Goal: Information Seeking & Learning: Learn about a topic

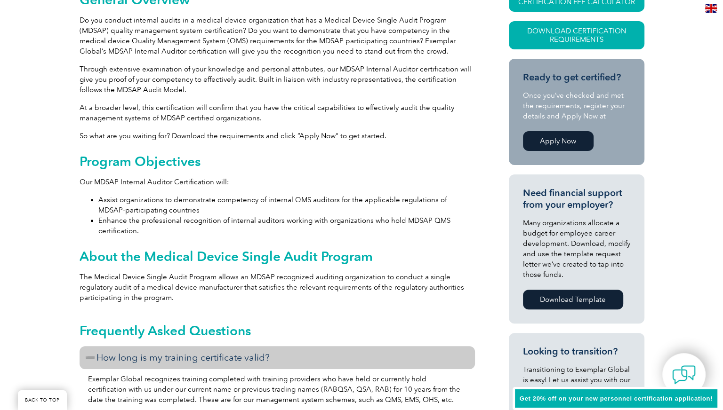
scroll to position [282, 0]
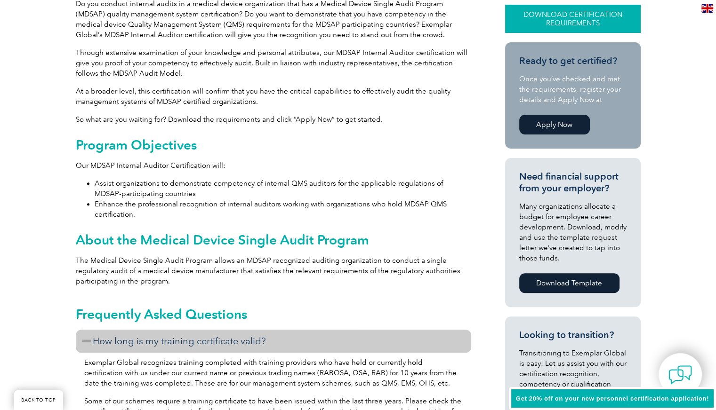
click at [553, 18] on link "Download Certification Requirements" at bounding box center [573, 19] width 136 height 28
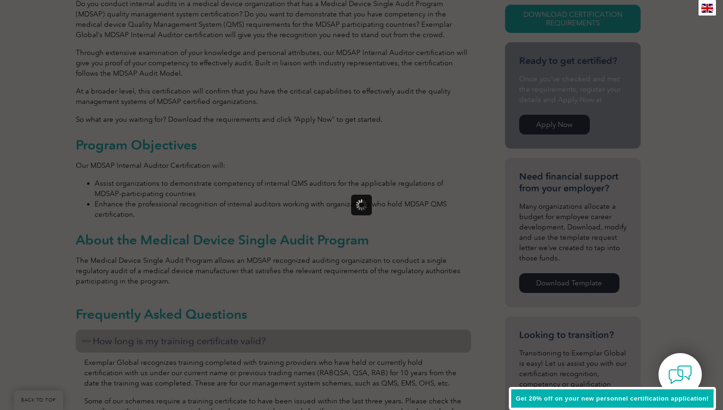
scroll to position [0, 0]
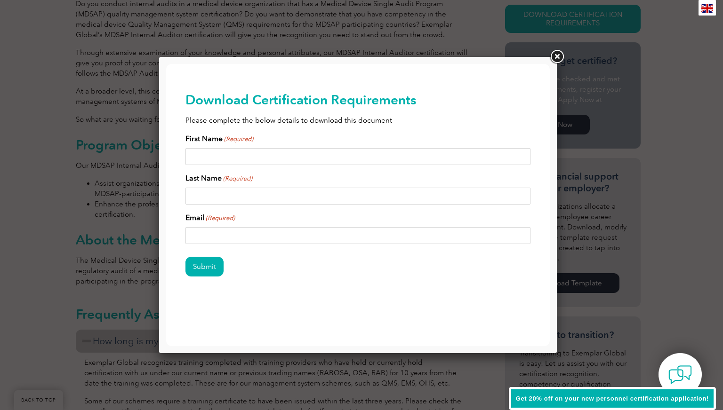
click at [202, 157] on input "First Name (Required)" at bounding box center [357, 156] width 345 height 17
type input "b"
click at [197, 198] on input "Last Name (Required)" at bounding box center [357, 196] width 345 height 17
type input "L"
click at [188, 234] on input "Email (Required)" at bounding box center [357, 235] width 345 height 17
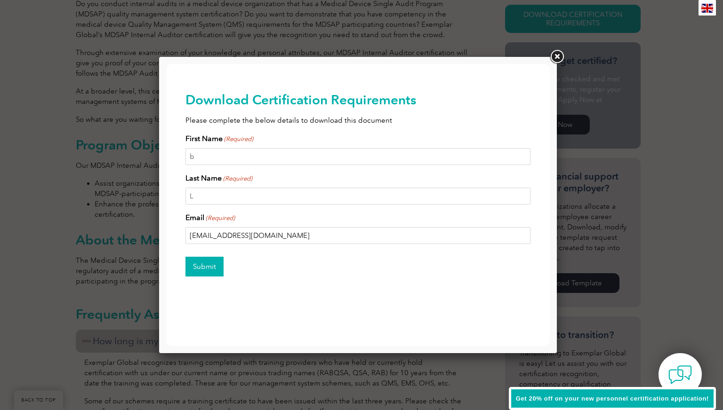
type input "boonLn@yahoo.com"
click at [214, 264] on input "Submit" at bounding box center [204, 267] width 38 height 20
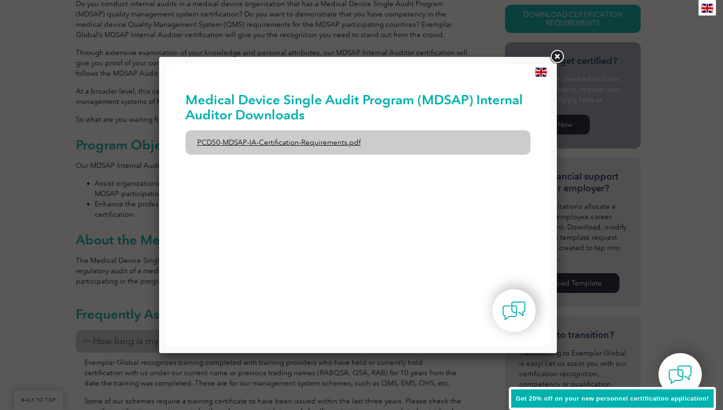
click at [297, 142] on link "PCD50-MDSAP-IA-Certification-Requirements.pdf" at bounding box center [357, 142] width 345 height 24
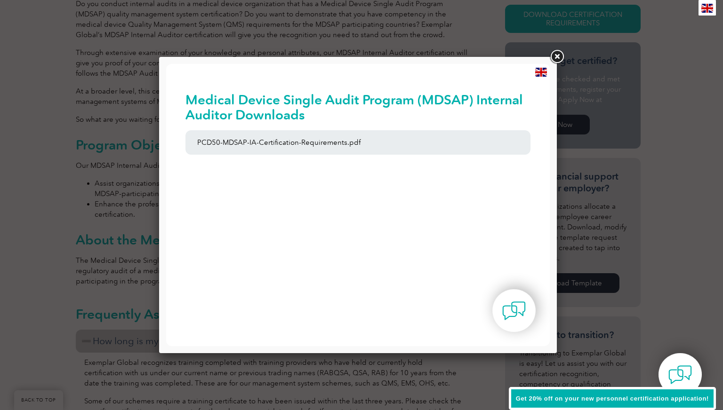
click at [559, 57] on link at bounding box center [556, 56] width 17 height 17
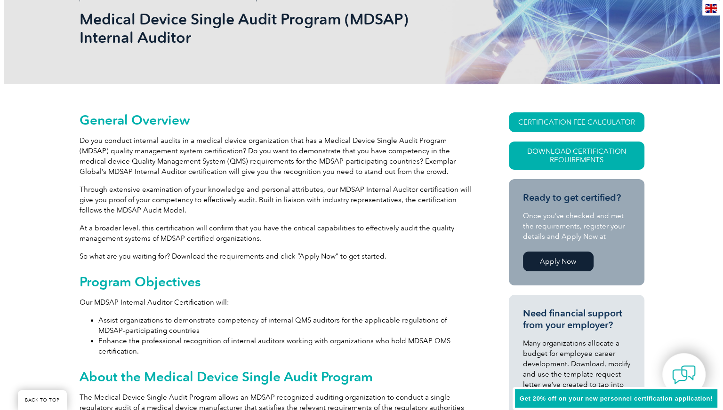
scroll to position [141, 0]
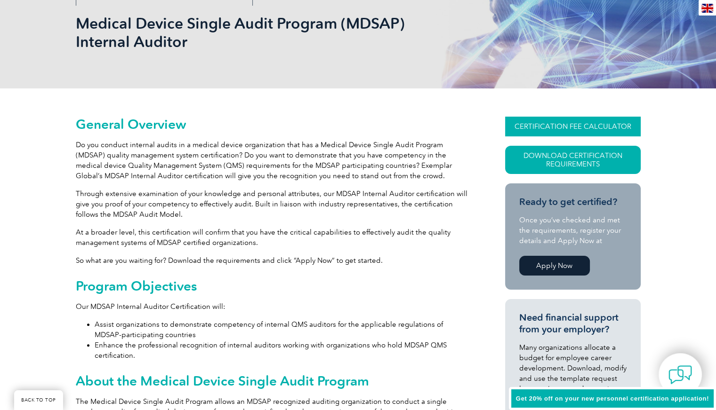
click at [525, 122] on link "CERTIFICATION FEE CALCULATOR" at bounding box center [573, 127] width 136 height 20
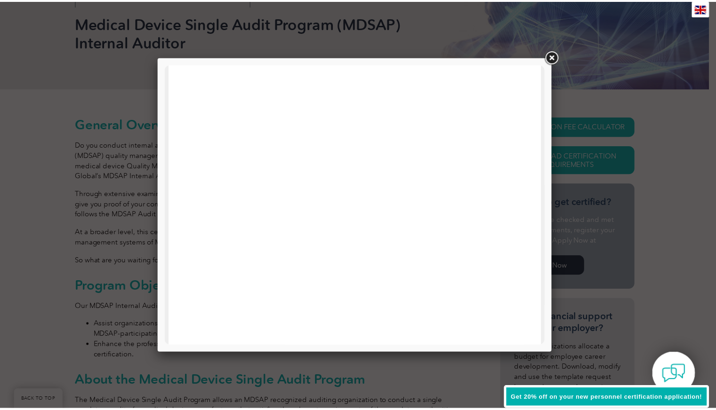
scroll to position [0, 0]
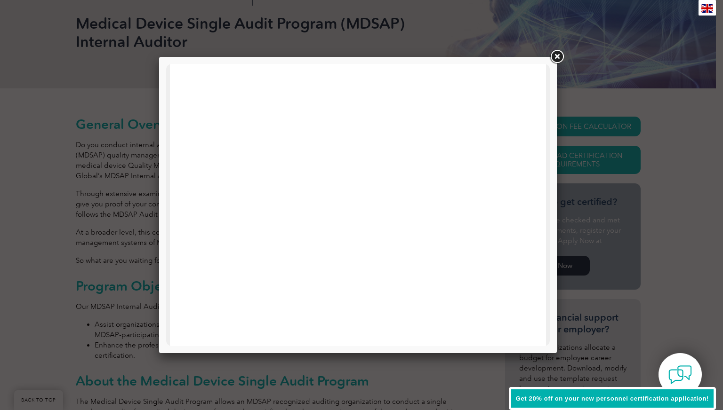
click at [557, 53] on link at bounding box center [556, 56] width 17 height 17
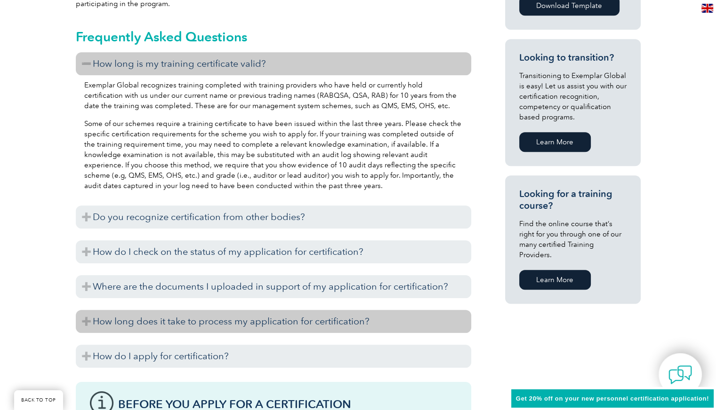
scroll to position [565, 0]
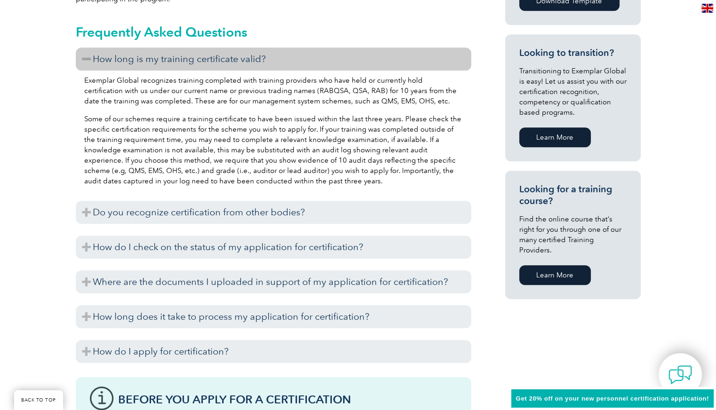
click at [535, 267] on link "Learn More" at bounding box center [555, 275] width 72 height 20
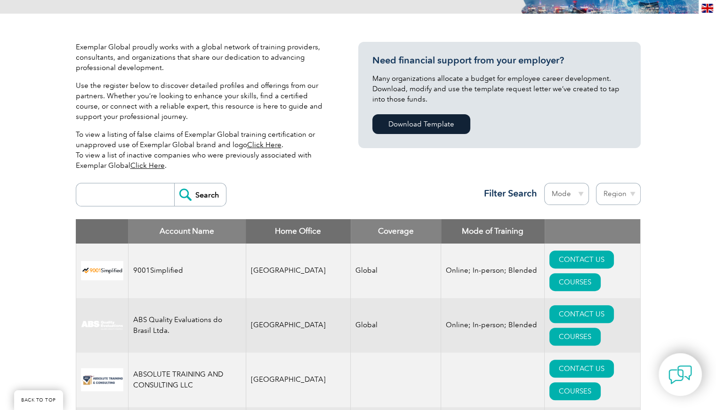
scroll to position [235, 0]
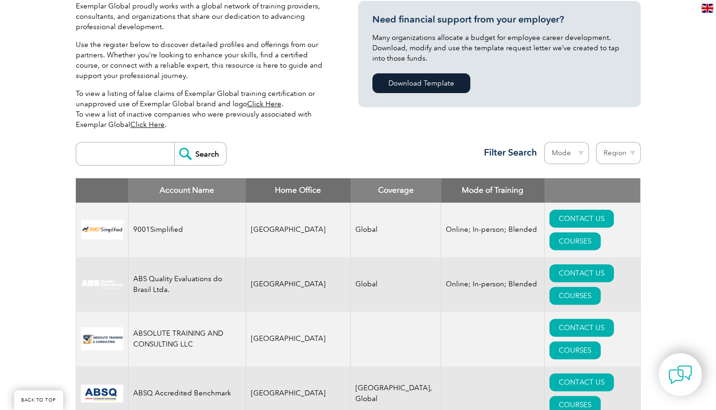
click at [118, 156] on input "search" at bounding box center [127, 154] width 93 height 23
type input "singapore"
click at [174, 143] on input "Search" at bounding box center [200, 154] width 52 height 23
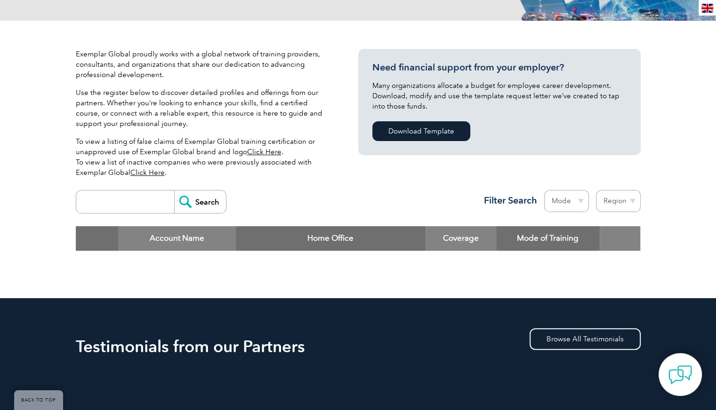
scroll to position [188, 0]
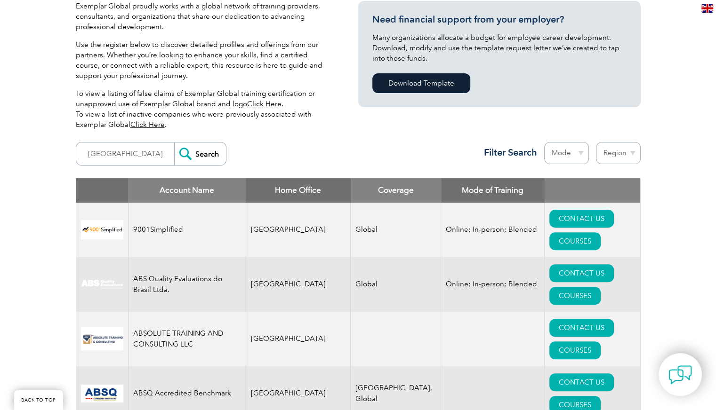
scroll to position [235, 0]
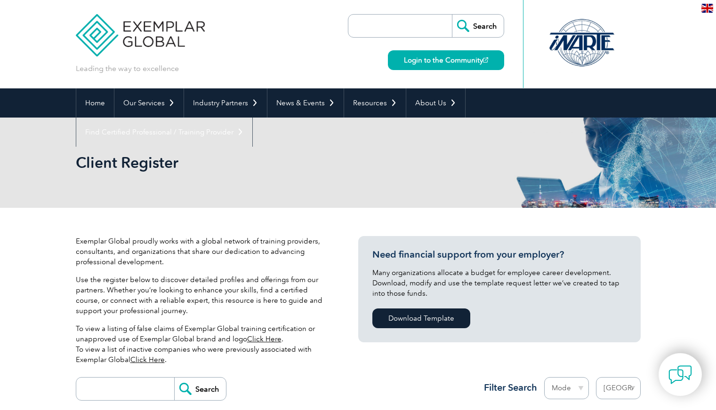
select select "[GEOGRAPHIC_DATA]"
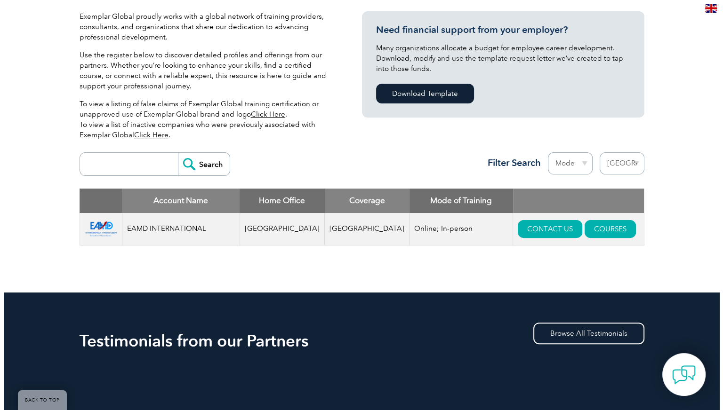
scroll to position [235, 0]
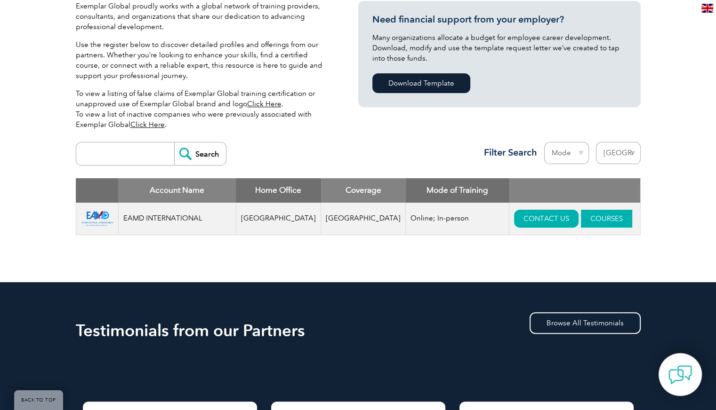
click at [581, 218] on link "COURSES" at bounding box center [606, 219] width 51 height 18
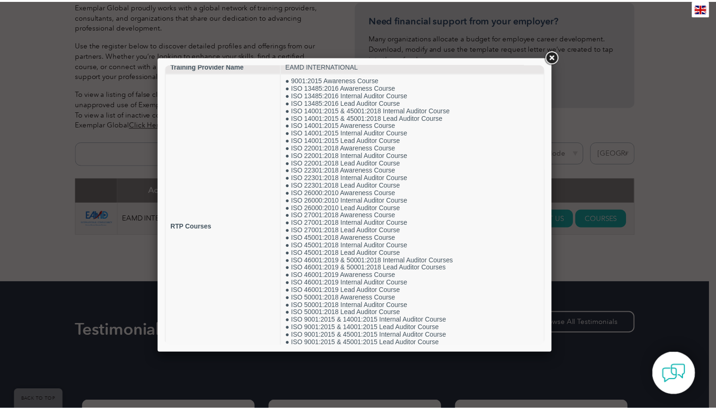
scroll to position [13, 0]
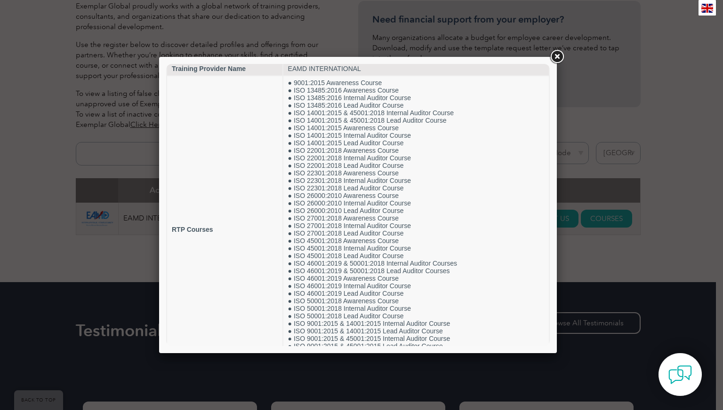
click at [559, 56] on link at bounding box center [556, 56] width 17 height 17
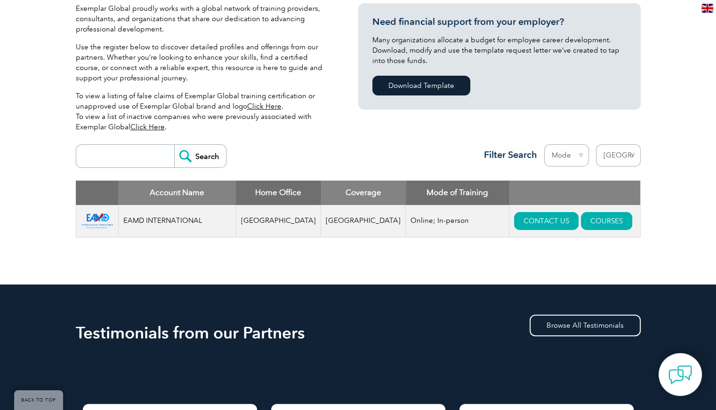
scroll to position [235, 0]
